Goal: Task Accomplishment & Management: Complete application form

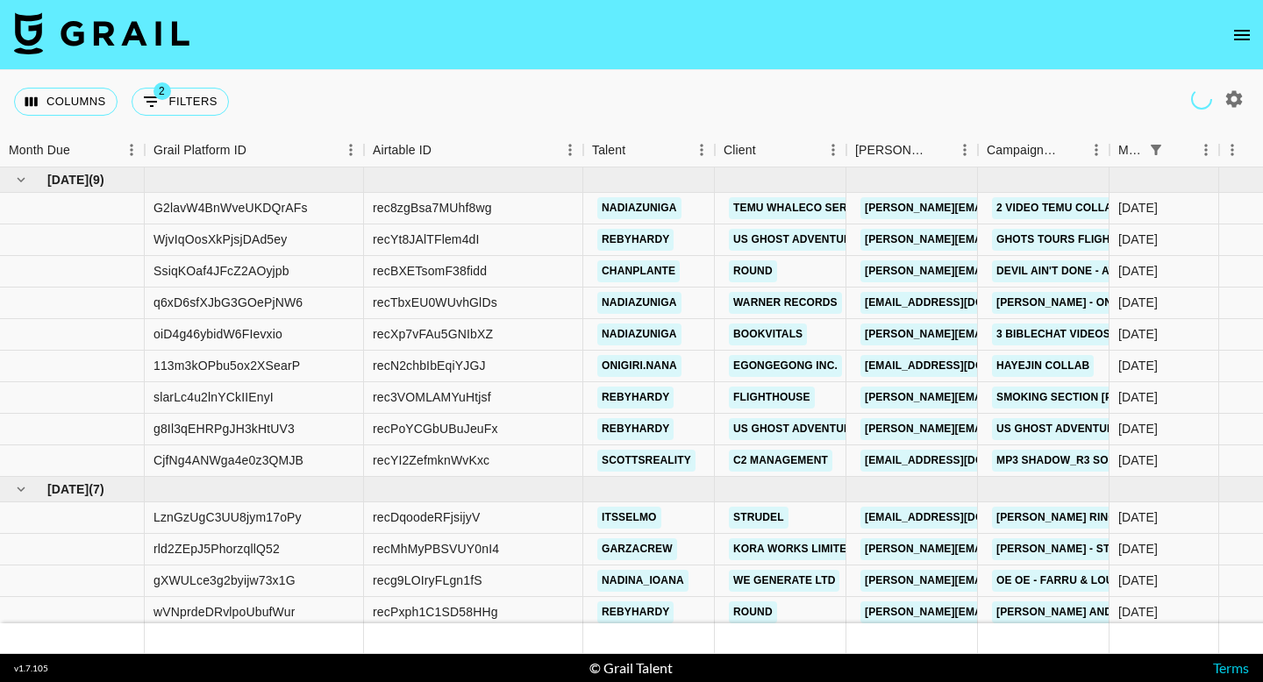
click at [1231, 42] on icon "open drawer" at bounding box center [1241, 35] width 21 height 21
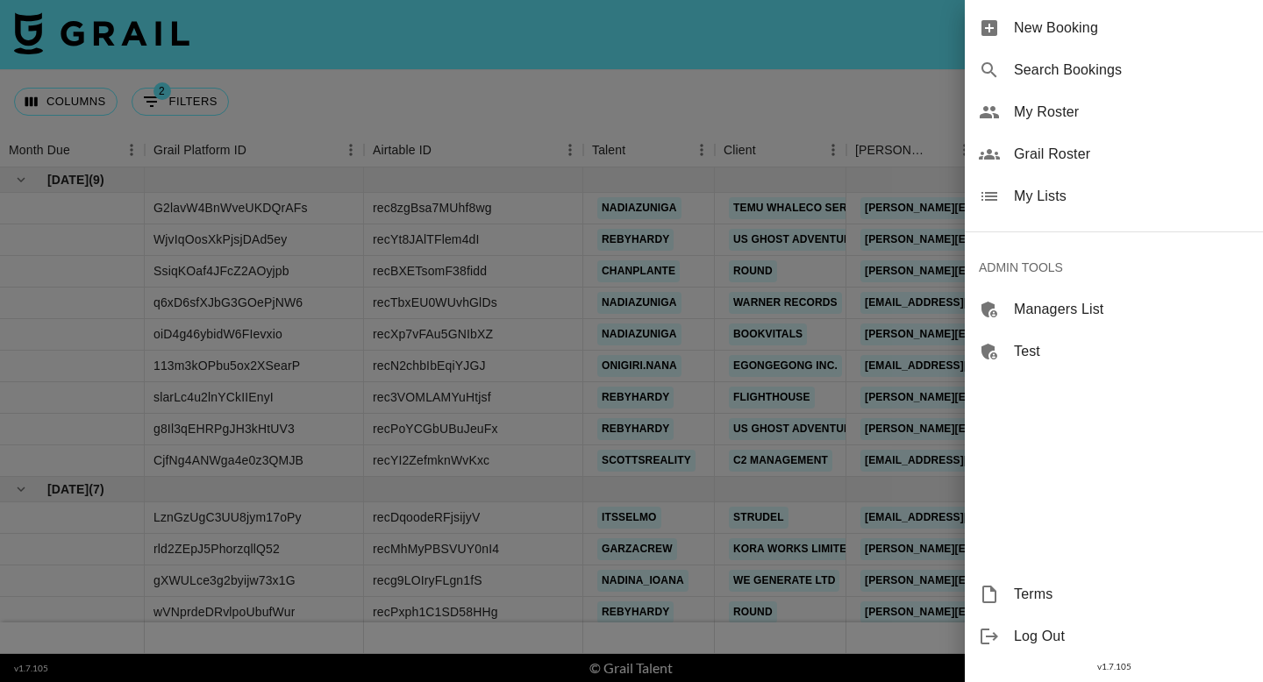
click at [1116, 32] on span "New Booking" at bounding box center [1131, 28] width 235 height 21
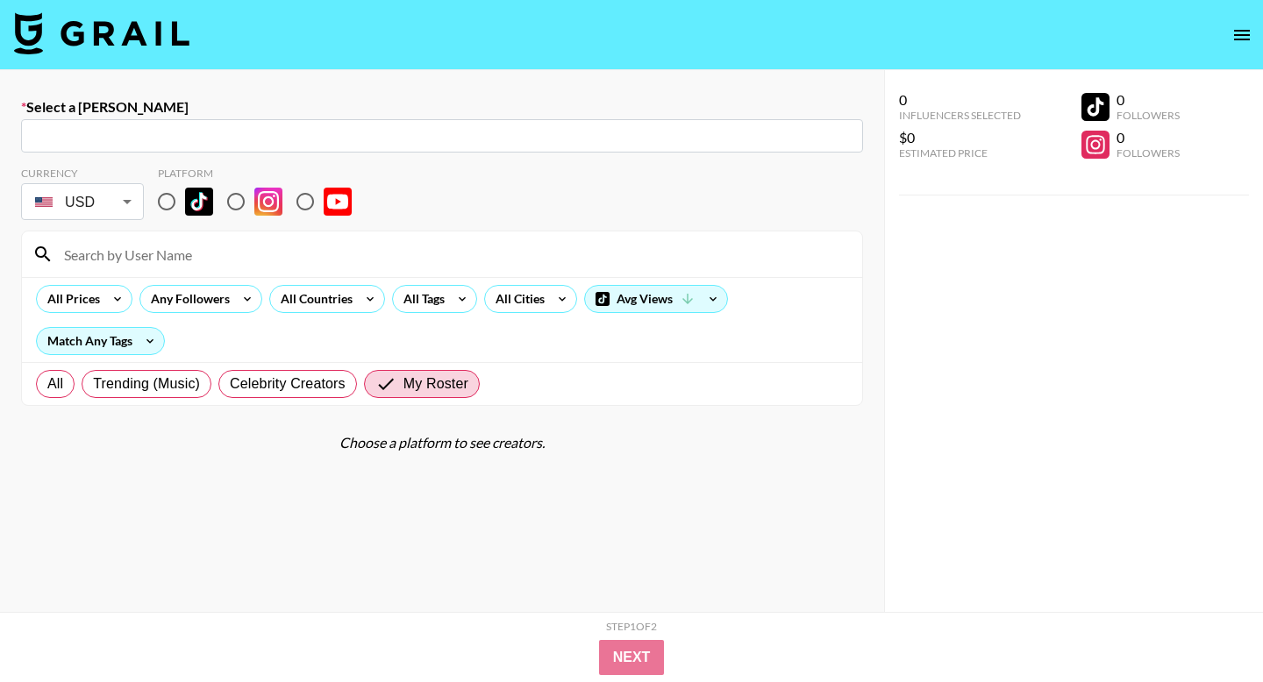
click at [165, 135] on input "text" at bounding box center [442, 136] width 821 height 20
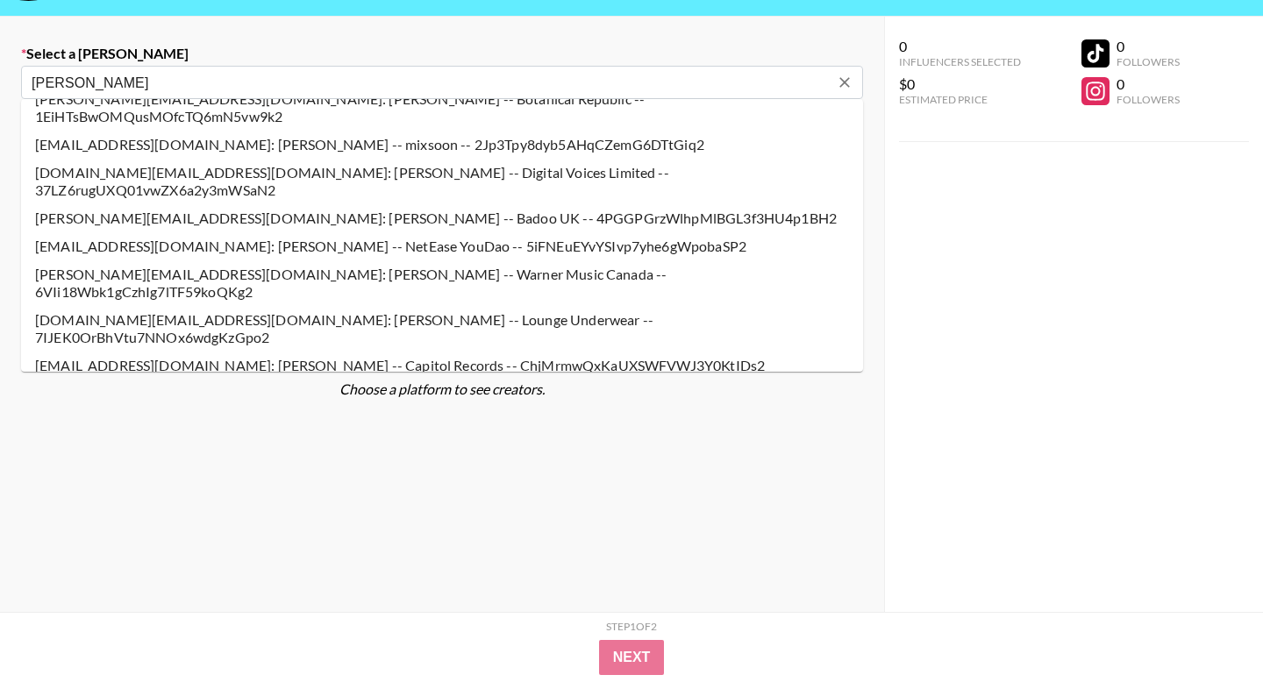
scroll to position [24, 0]
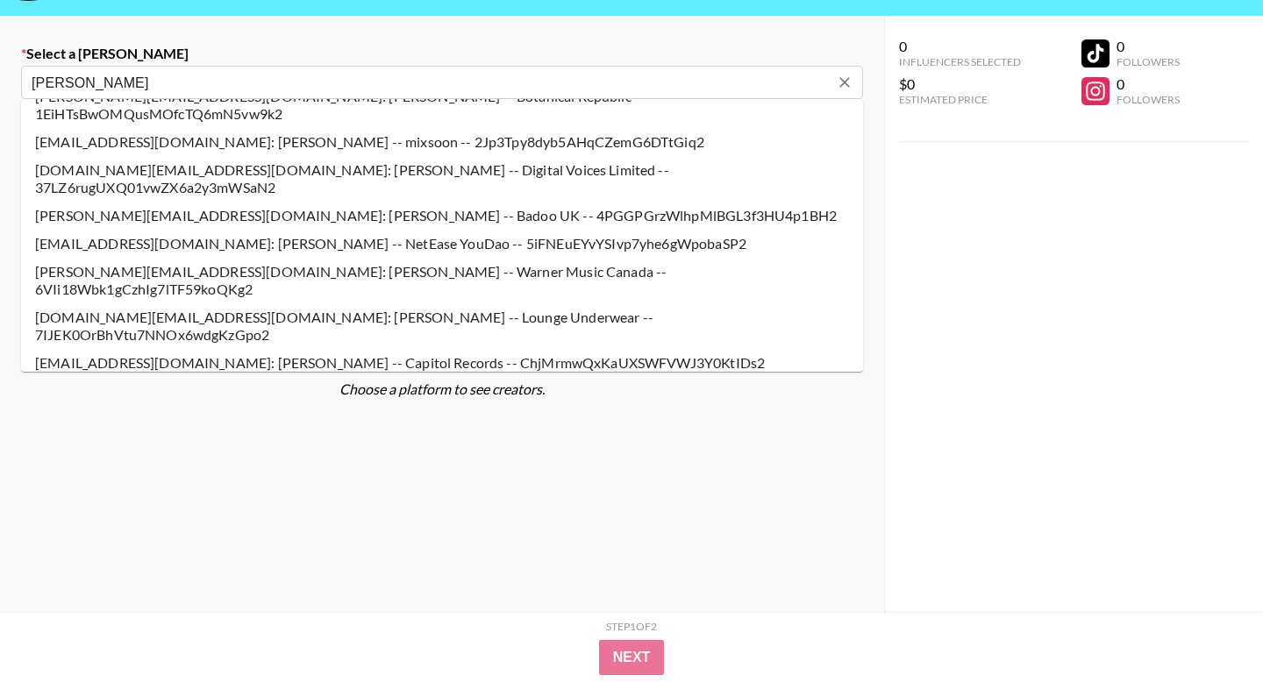
click at [423, 349] on li "[EMAIL_ADDRESS][DOMAIN_NAME]: [PERSON_NAME] -- Capitol Records -- ChjMrmwQxKaUX…" at bounding box center [442, 363] width 842 height 28
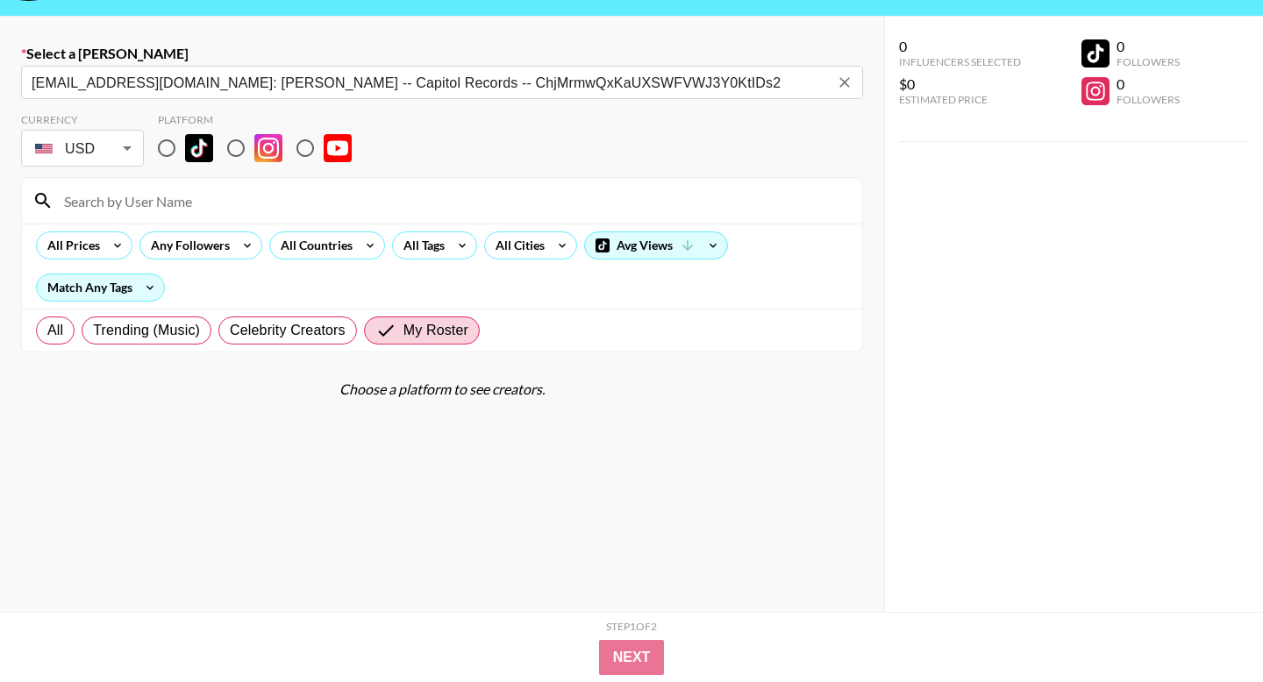
type input "[EMAIL_ADDRESS][DOMAIN_NAME]: [PERSON_NAME] -- Capitol Records -- ChjMrmwQxKaUX…"
click at [165, 141] on input "radio" at bounding box center [166, 148] width 37 height 37
radio input "true"
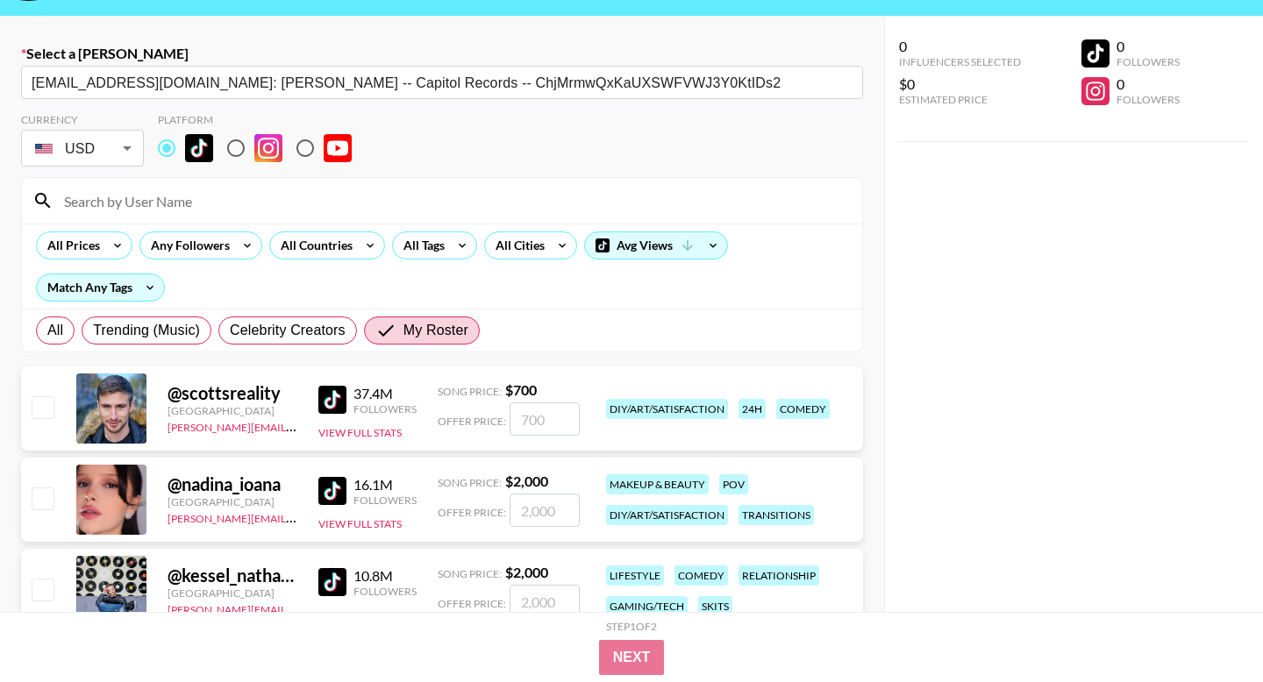
click at [125, 210] on input at bounding box center [453, 201] width 798 height 28
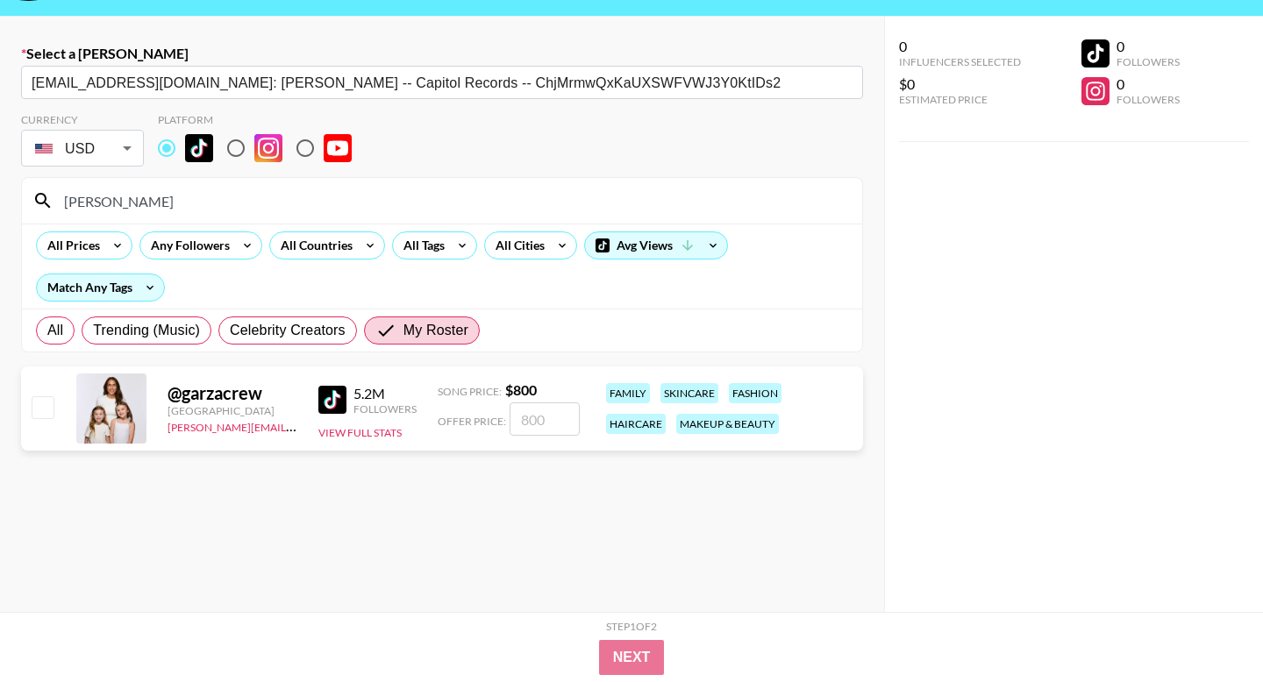
type input "[PERSON_NAME]"
click at [36, 408] on input "checkbox" at bounding box center [42, 406] width 21 height 21
checkbox input "true"
type input "800"
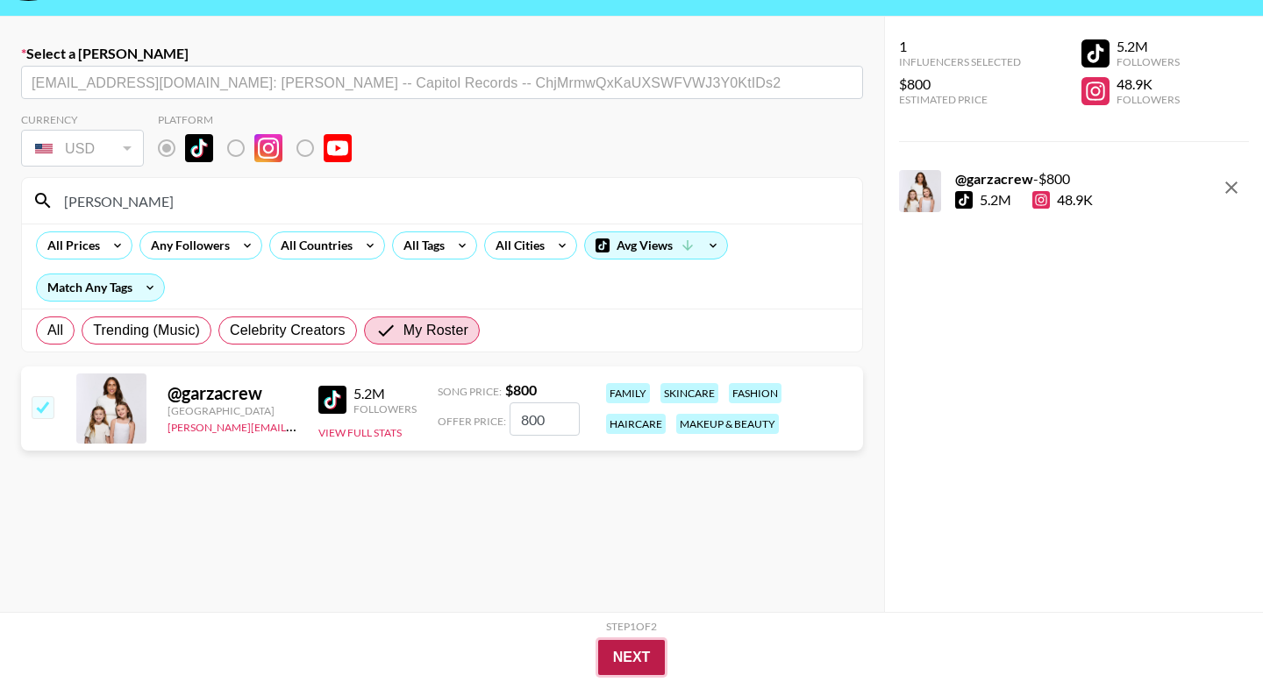
click at [632, 666] on button "Next" at bounding box center [632, 657] width 68 height 35
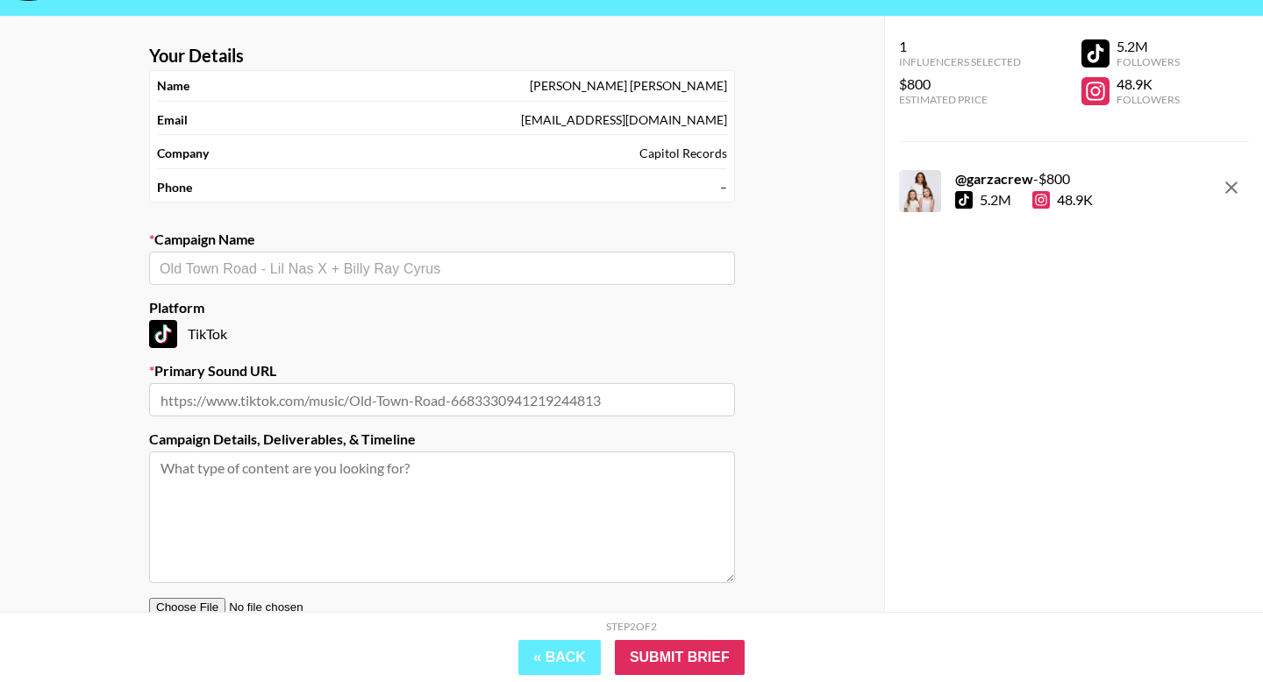
click at [268, 282] on div "​" at bounding box center [442, 268] width 586 height 33
click at [287, 302] on li "Add New Campaign: "Fancy $hit - CID"" at bounding box center [442, 306] width 586 height 28
type input "Fancy $hit - CID"
click at [253, 404] on input "text" at bounding box center [442, 399] width 586 height 33
paste input "[URL][DOMAIN_NAME]"
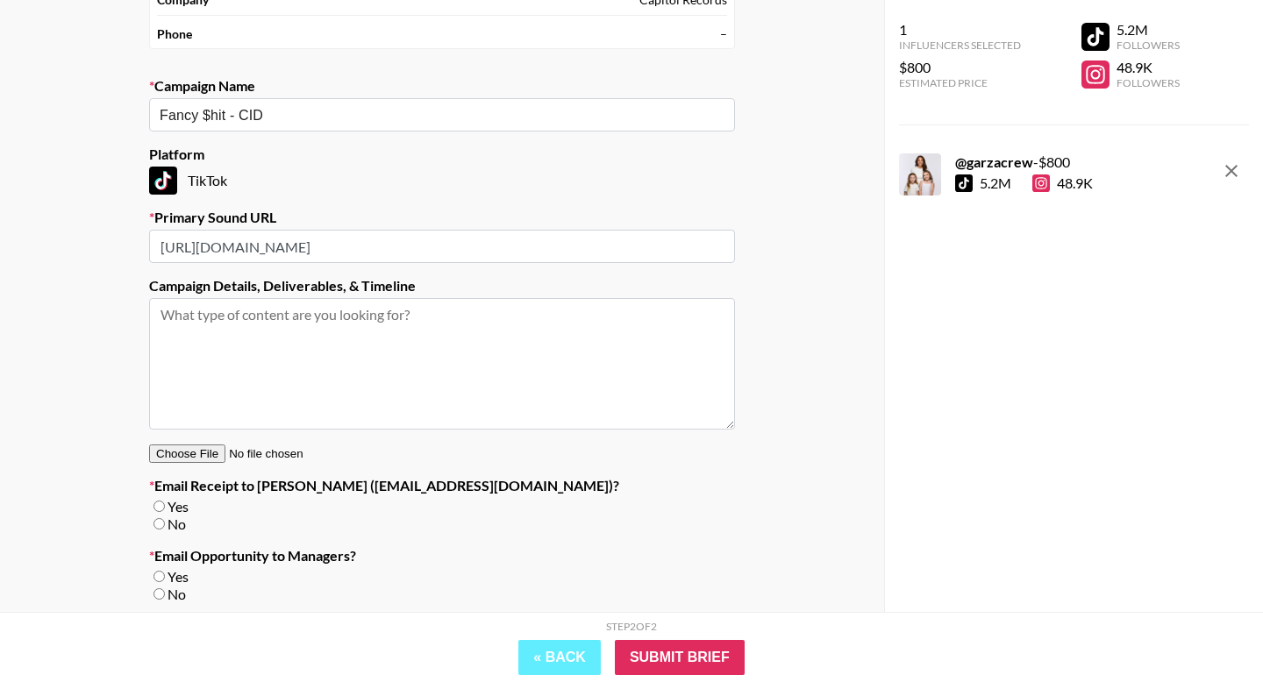
scroll to position [285, 0]
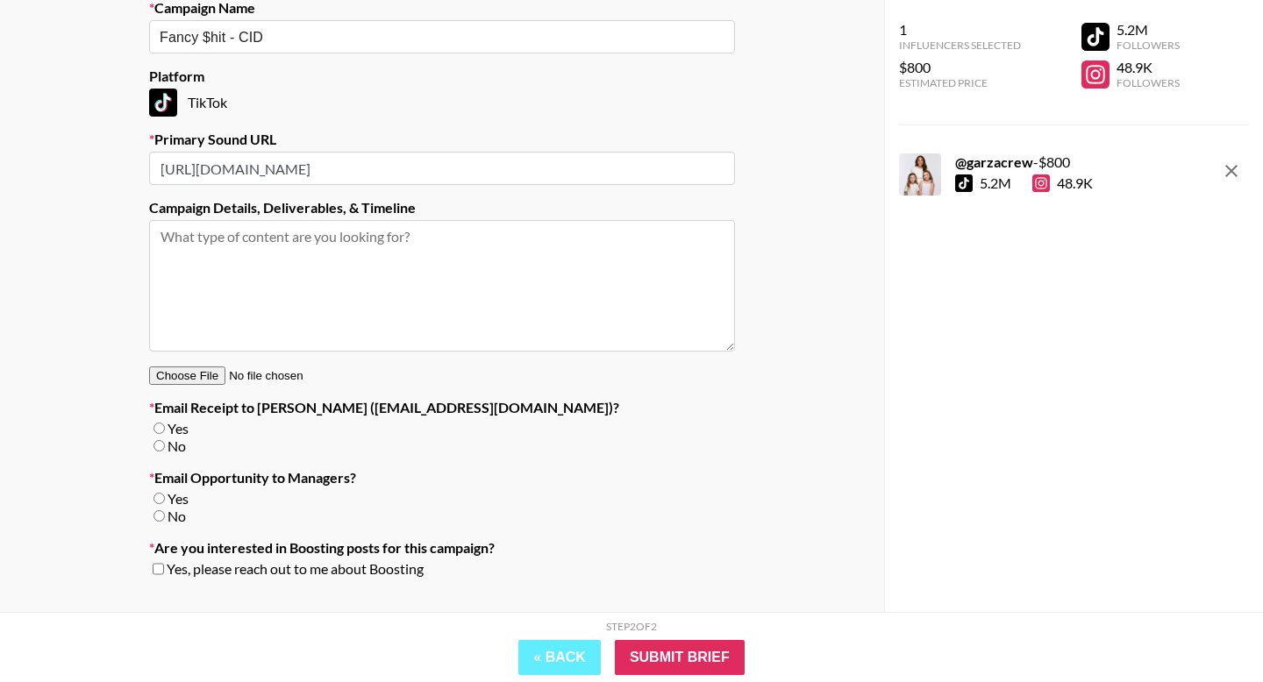
type input "[URL][DOMAIN_NAME]"
click at [160, 518] on input "No" at bounding box center [158, 515] width 11 height 11
radio input "true"
click at [161, 445] on input "No" at bounding box center [158, 445] width 11 height 11
radio input "true"
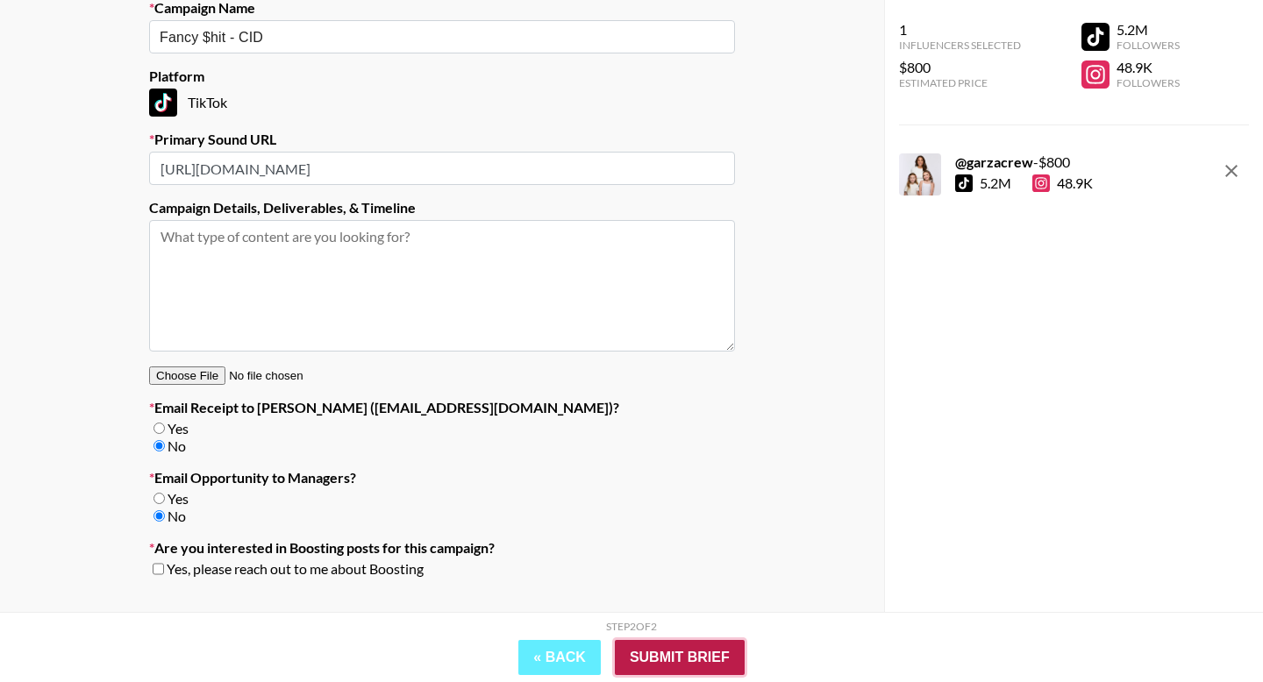
click at [659, 663] on input "Submit Brief" at bounding box center [680, 657] width 130 height 35
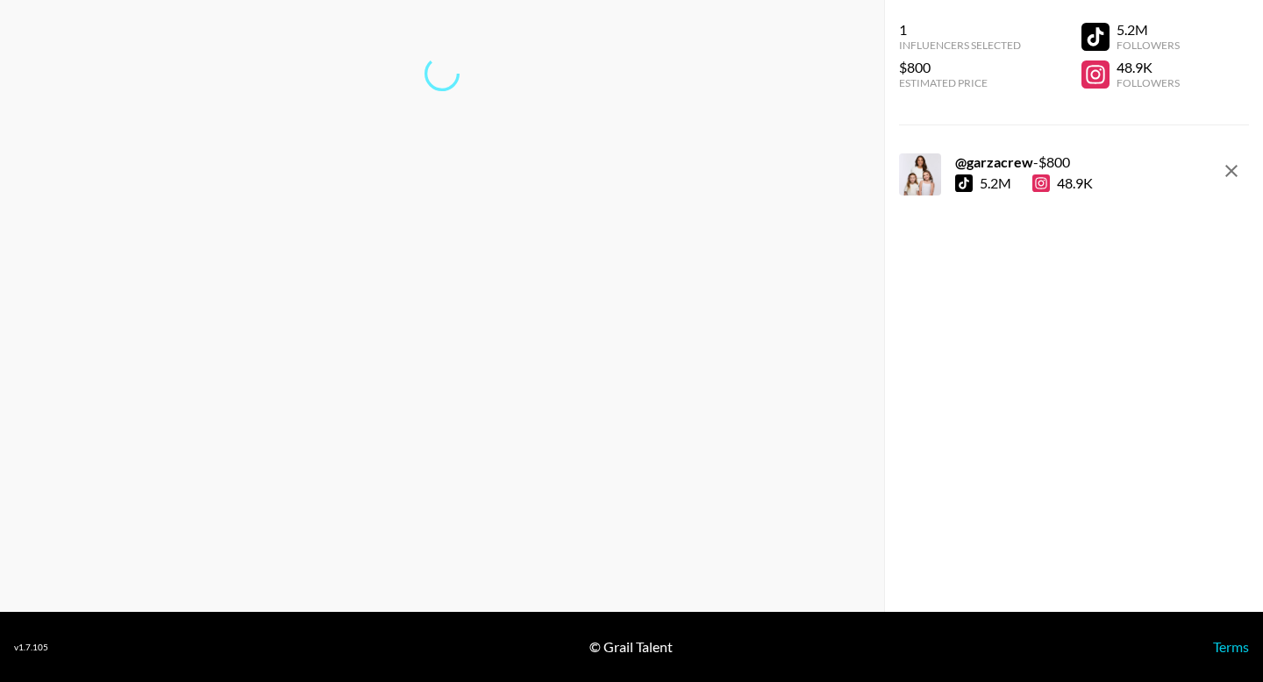
scroll to position [70, 0]
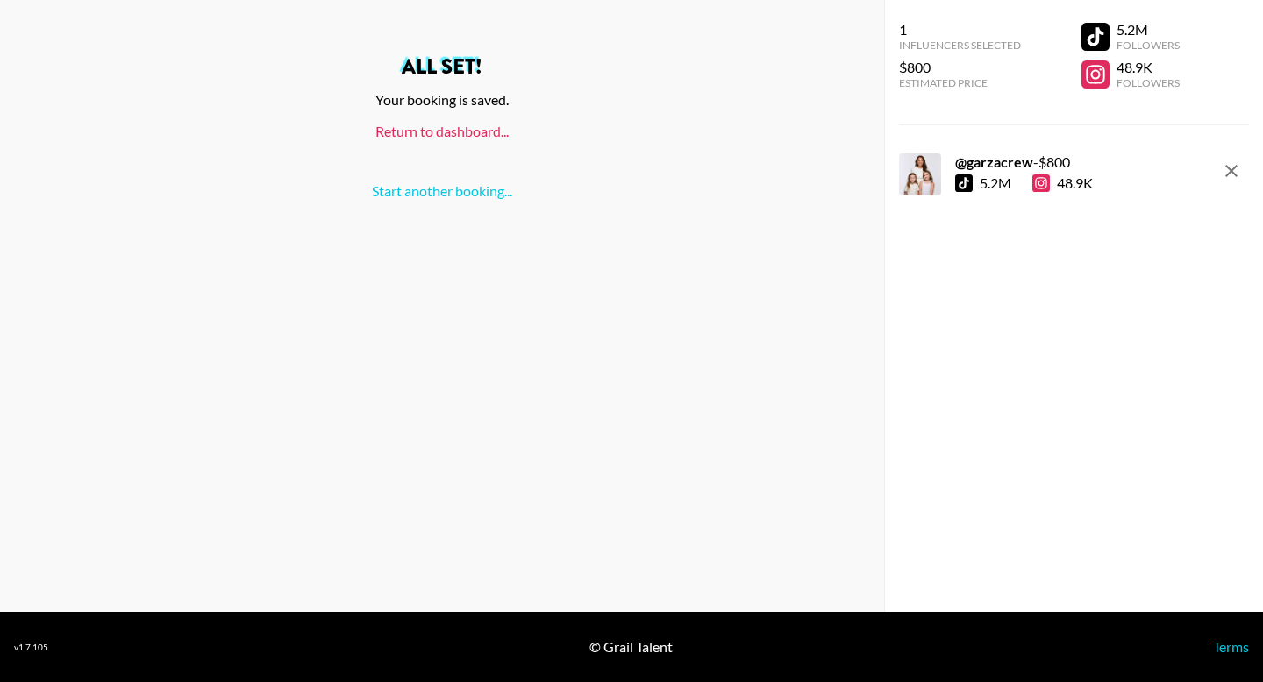
click at [437, 135] on link "Return to dashboard..." at bounding box center [441, 131] width 133 height 17
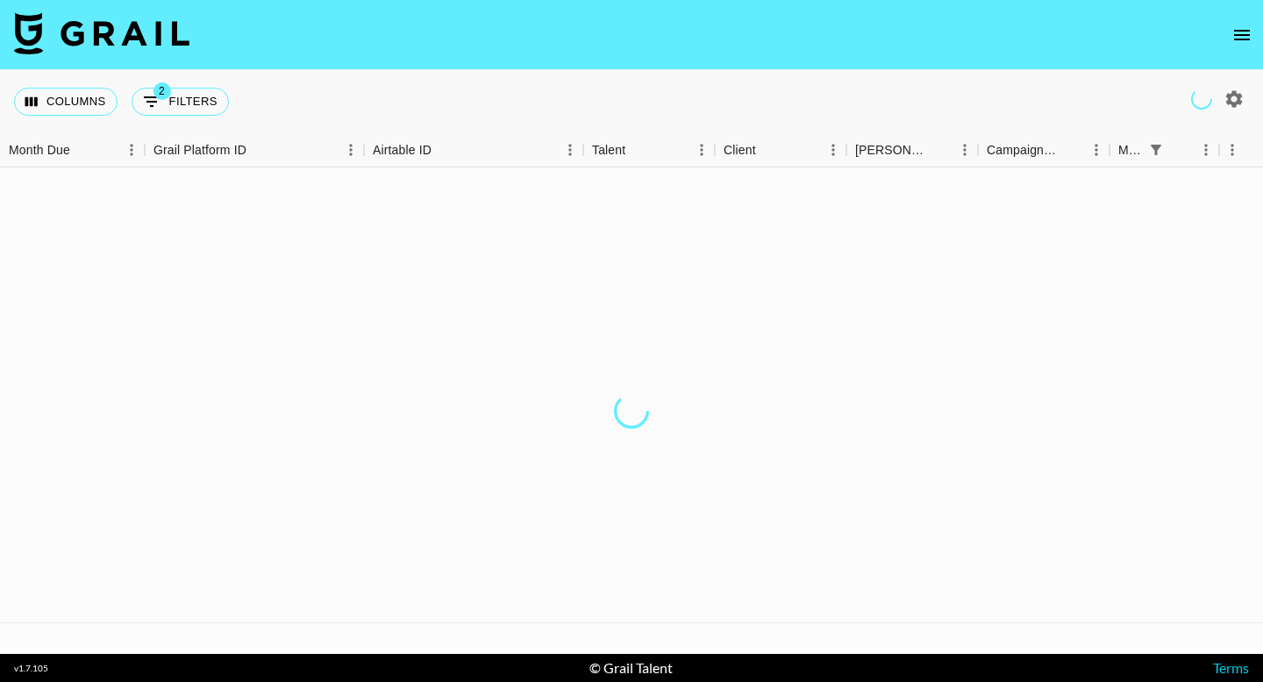
click at [1244, 31] on icon "open drawer" at bounding box center [1241, 35] width 21 height 21
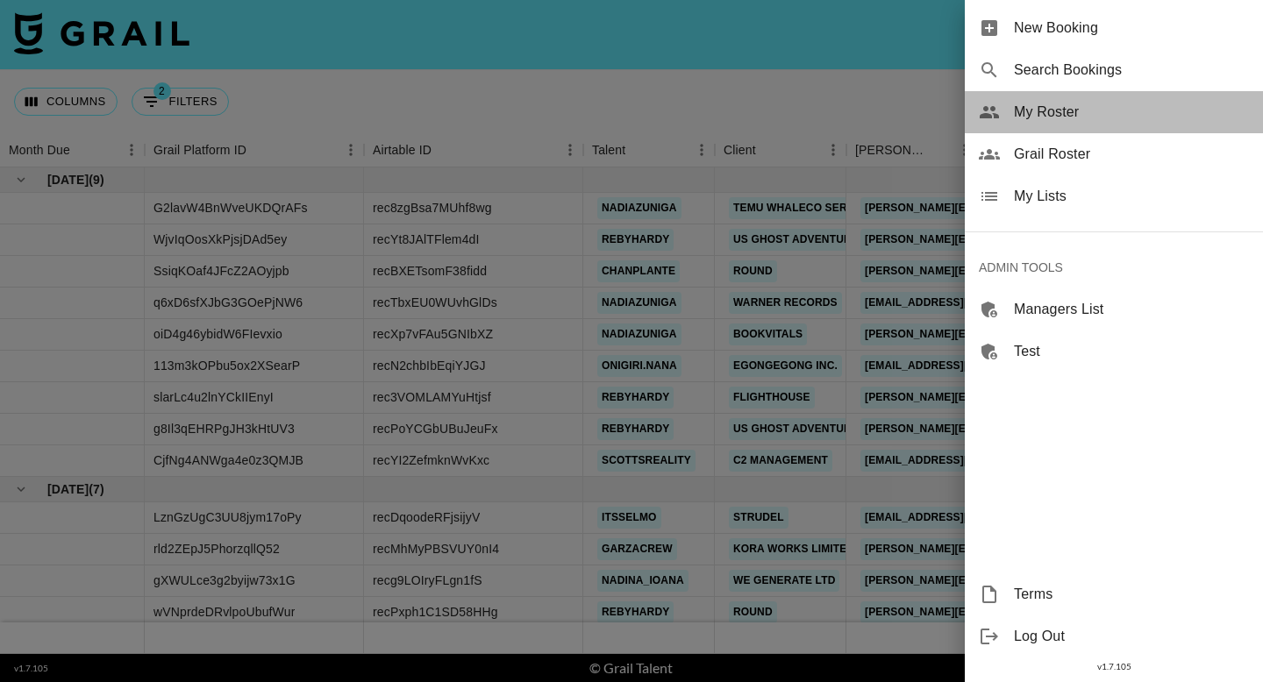
click at [1083, 124] on div "My Roster" at bounding box center [1114, 112] width 298 height 42
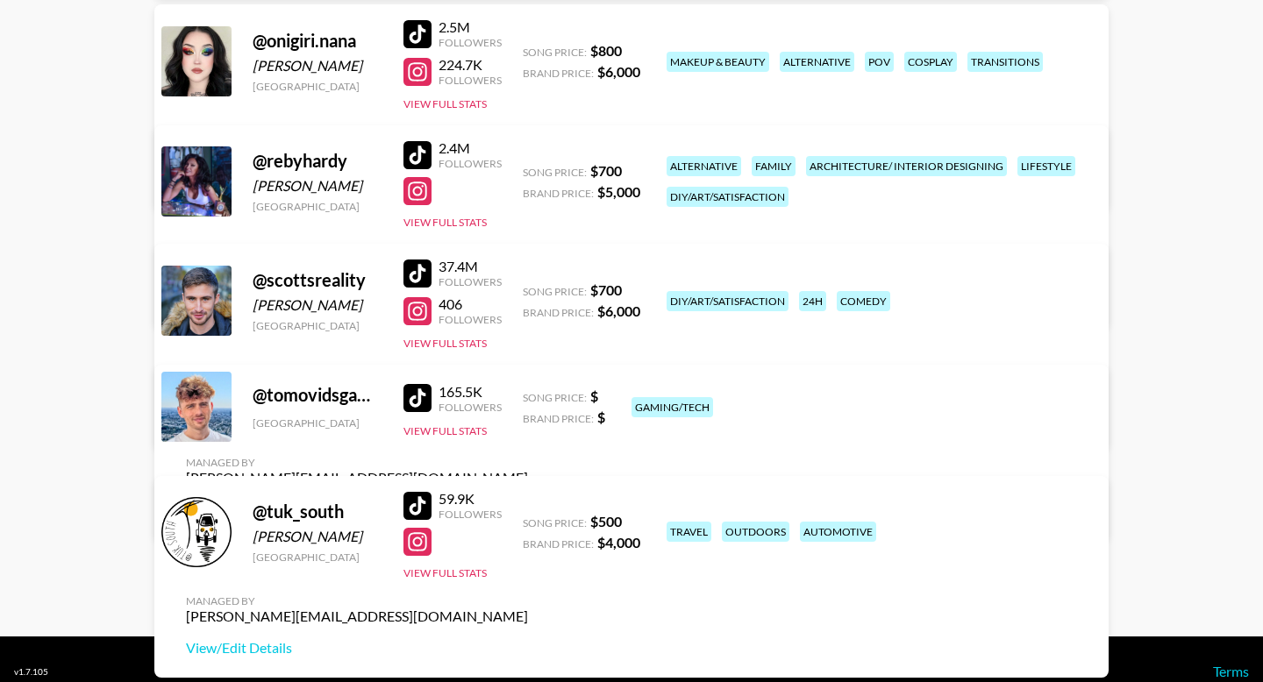
scroll to position [2541, 0]
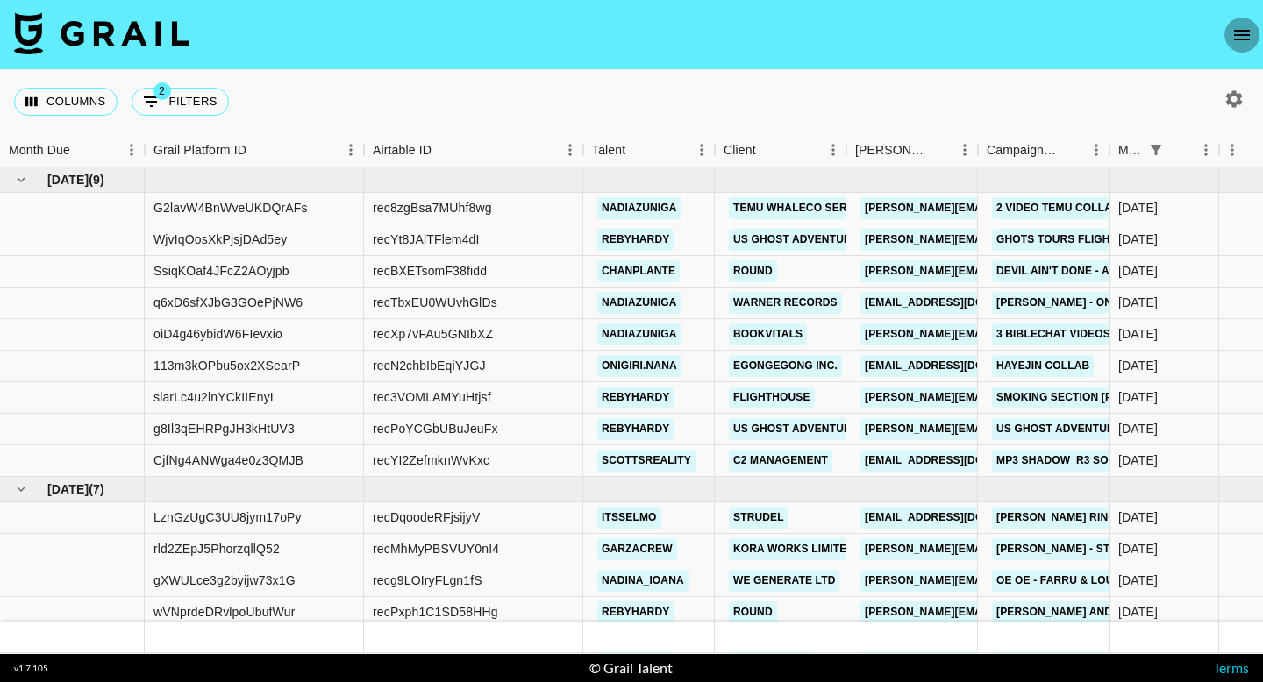
click at [1241, 32] on icon "open drawer" at bounding box center [1241, 35] width 21 height 21
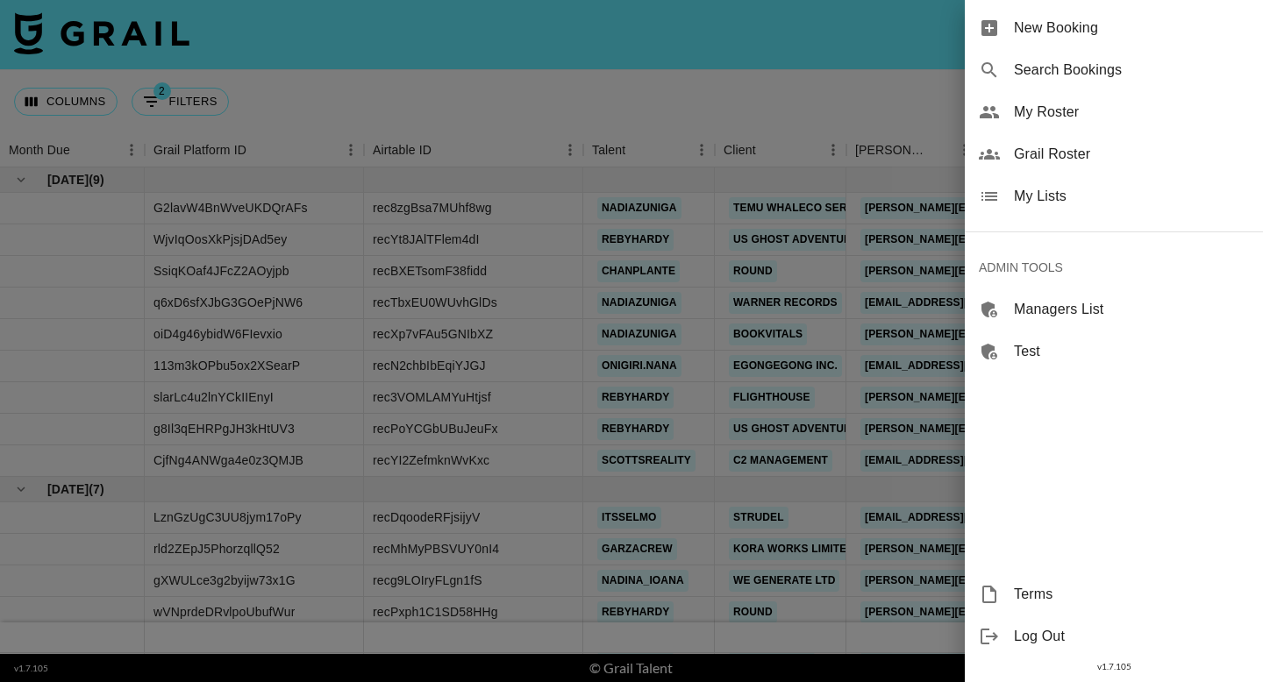
click at [1096, 122] on span "My Roster" at bounding box center [1131, 112] width 235 height 21
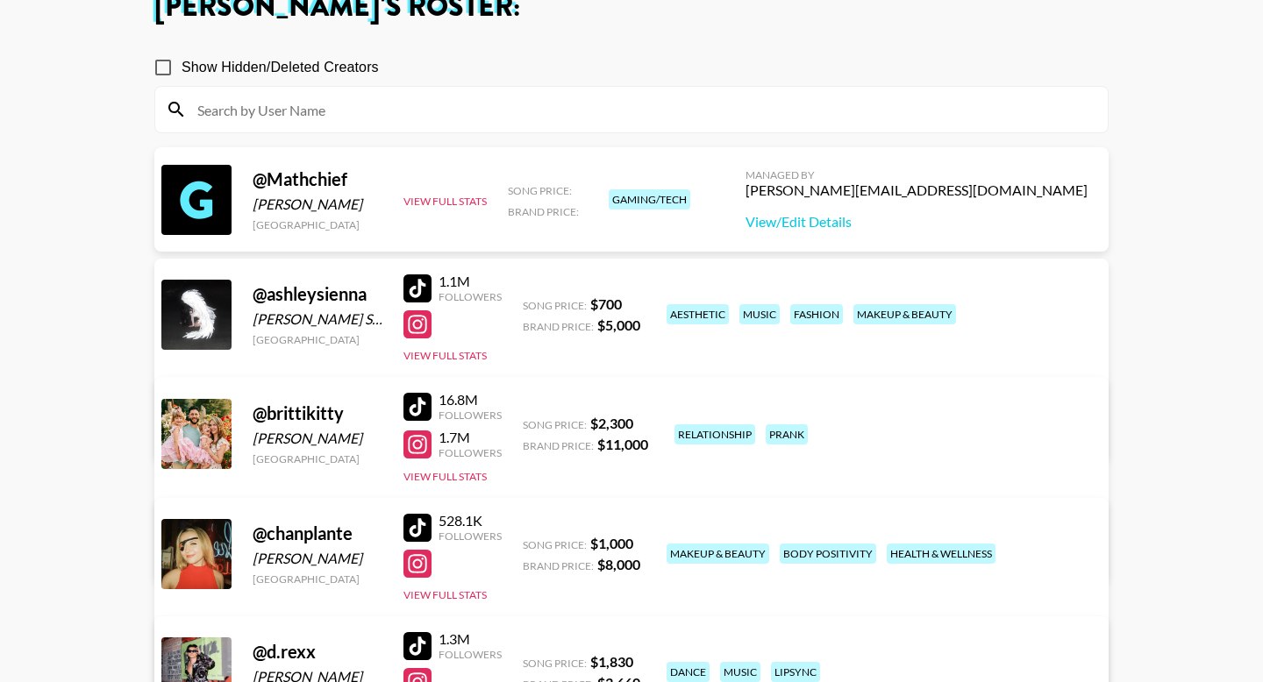
scroll to position [126, 0]
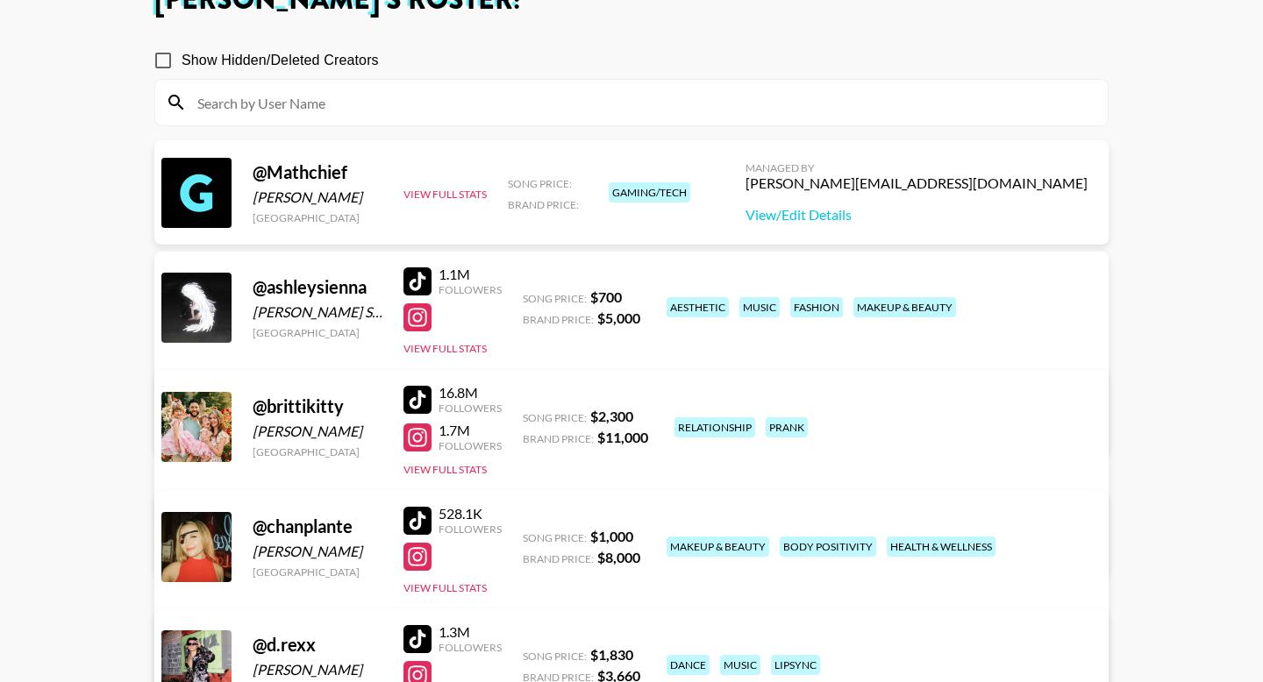
click at [425, 408] on div at bounding box center [417, 400] width 28 height 28
click at [417, 396] on div at bounding box center [417, 400] width 28 height 28
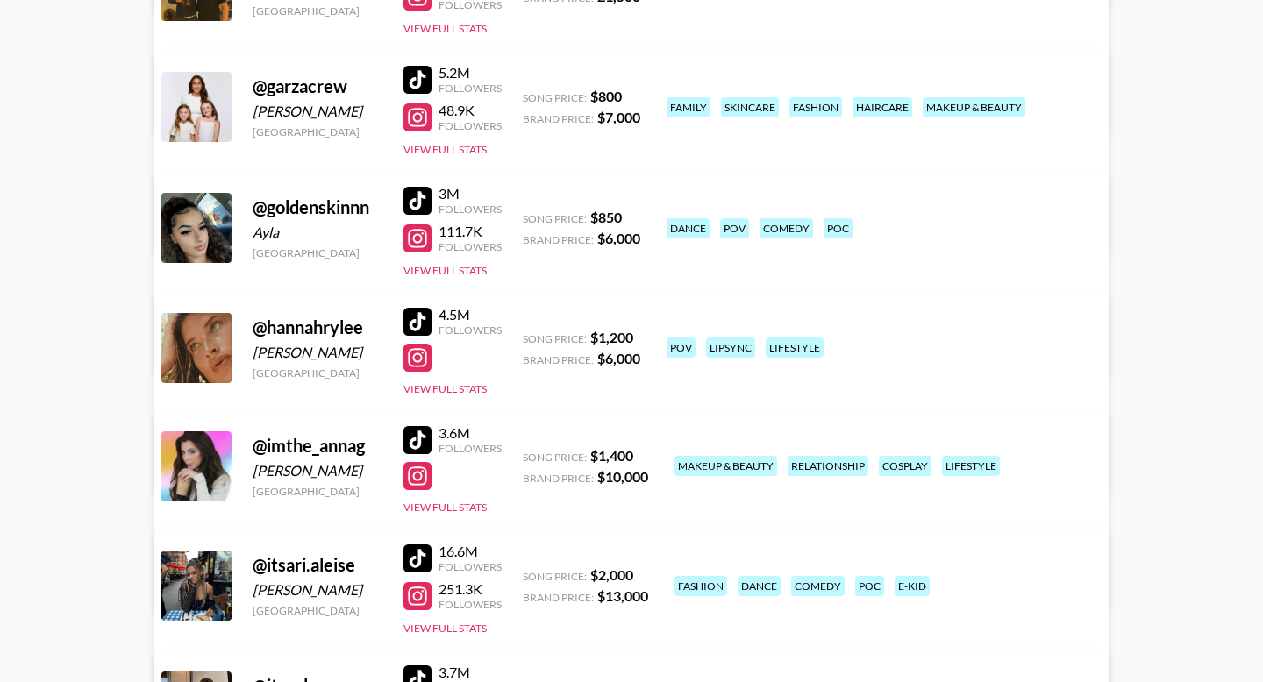
scroll to position [1078, 0]
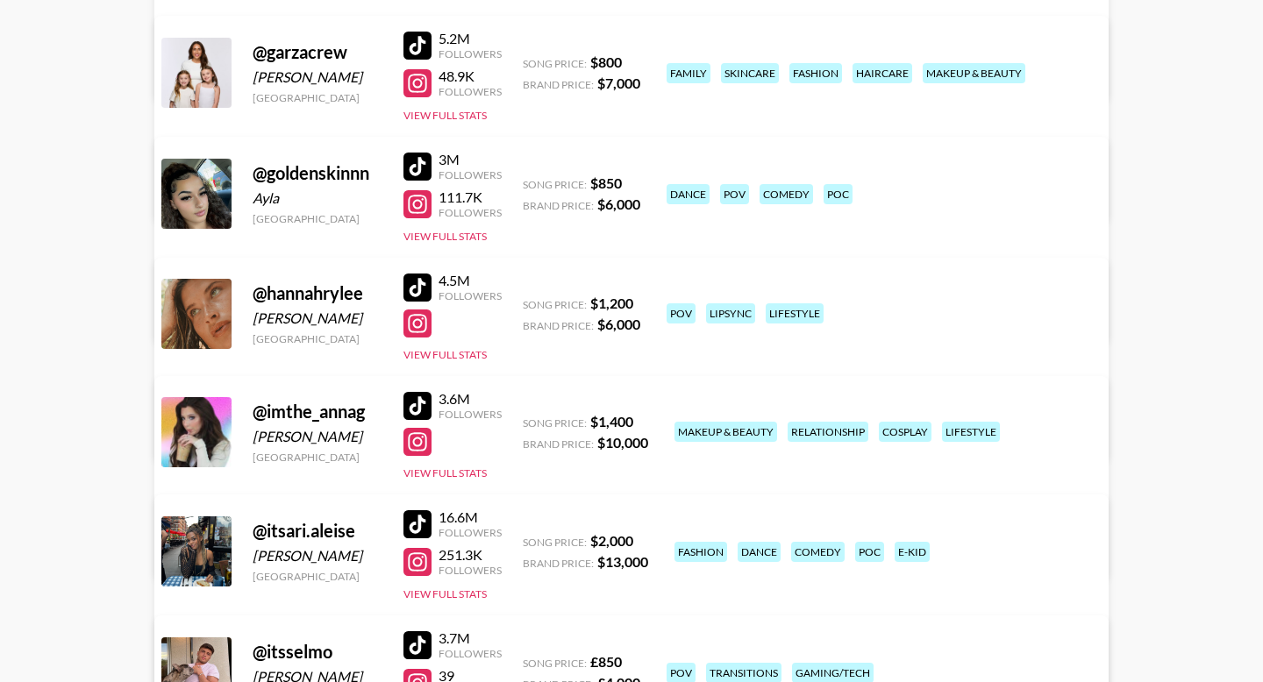
click at [423, 401] on div at bounding box center [417, 406] width 28 height 28
click at [417, 522] on div at bounding box center [417, 524] width 28 height 28
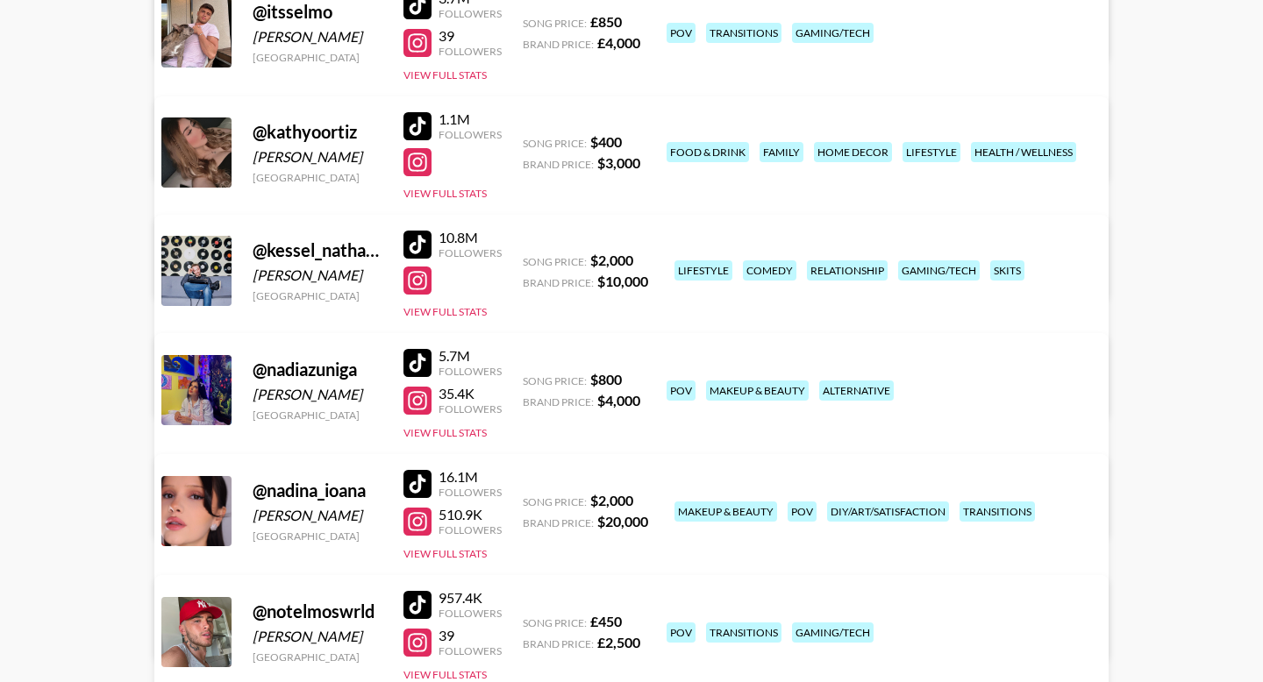
scroll to position [1752, 0]
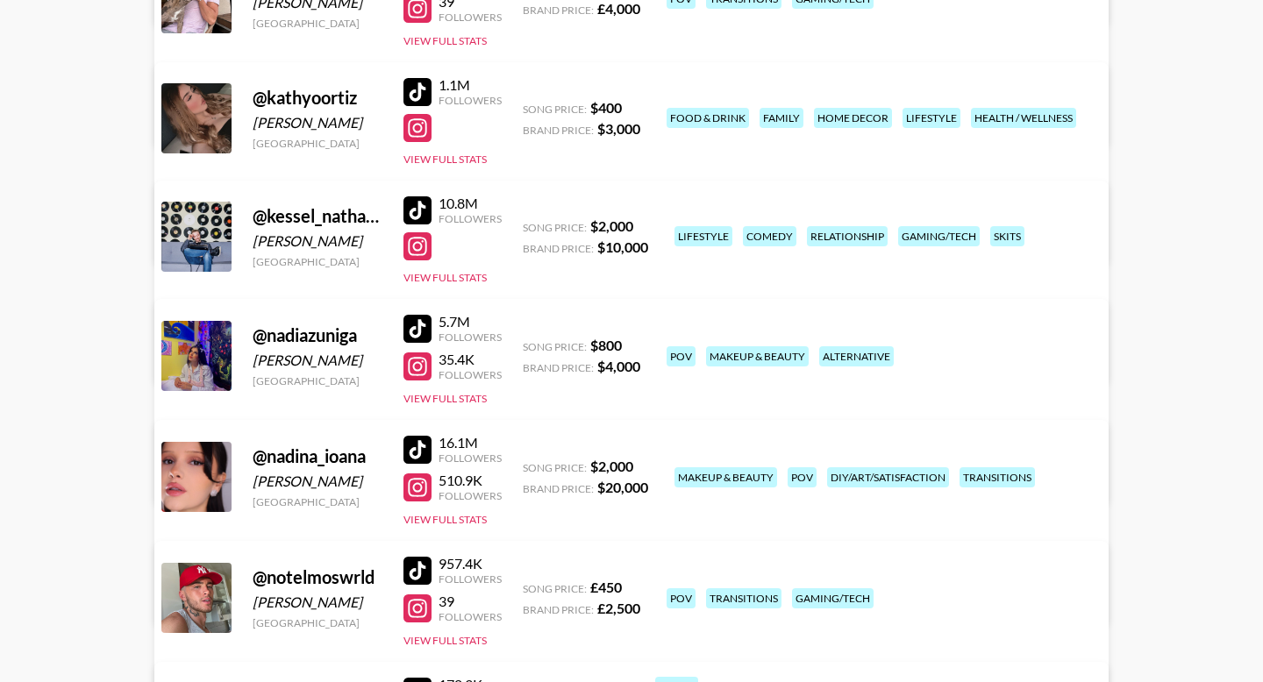
click at [417, 446] on div at bounding box center [417, 450] width 28 height 28
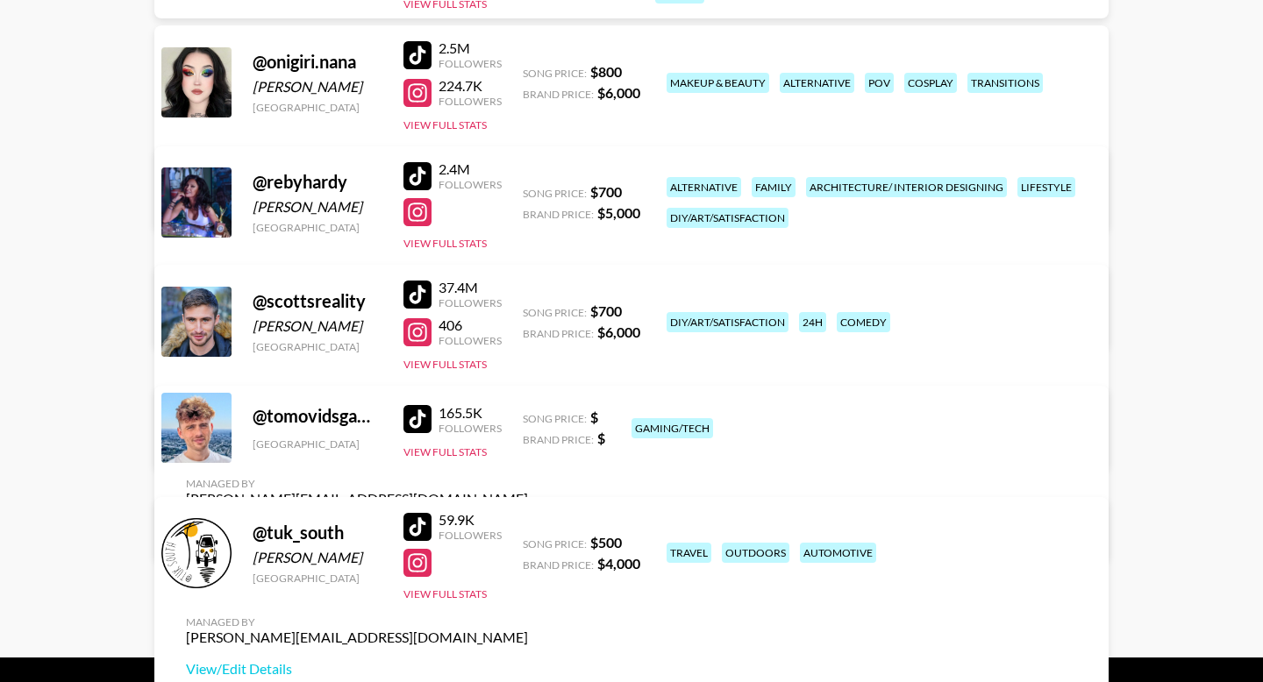
scroll to position [2512, 0]
